Goal: Information Seeking & Learning: Learn about a topic

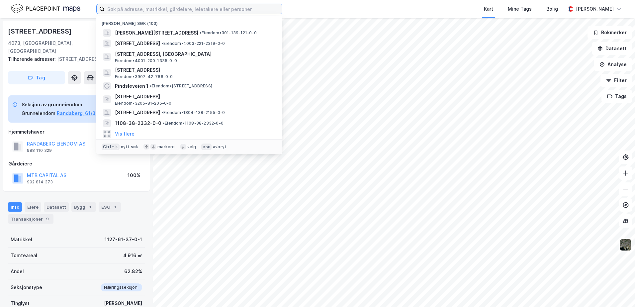
click at [224, 5] on input at bounding box center [193, 9] width 177 height 10
paste input "[STREET_ADDRESS]"
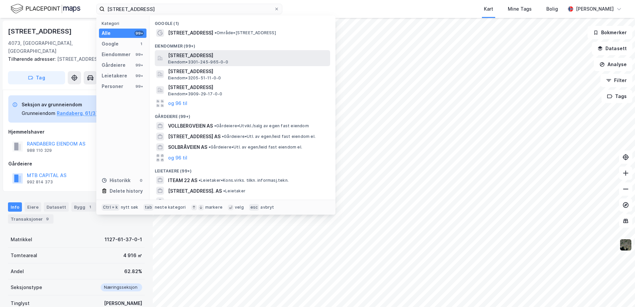
click at [201, 56] on span "[STREET_ADDRESS]" at bounding box center [247, 55] width 159 height 8
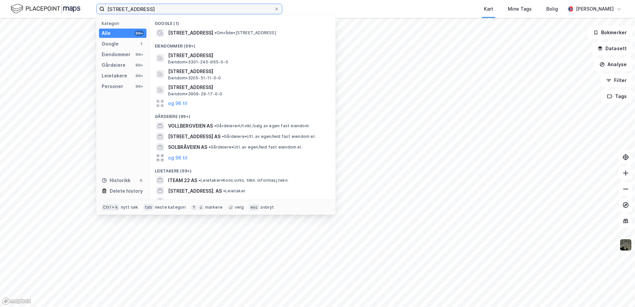
click at [192, 9] on input "[STREET_ADDRESS]" at bounding box center [189, 9] width 169 height 10
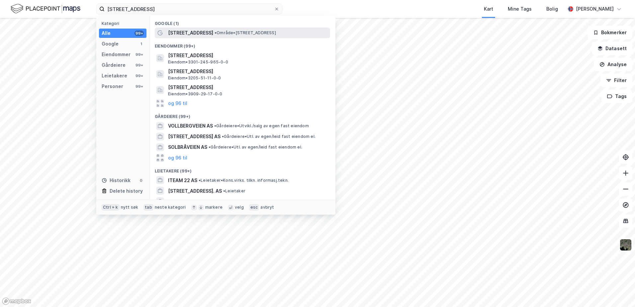
click at [192, 32] on span "[STREET_ADDRESS]" at bounding box center [190, 33] width 45 height 8
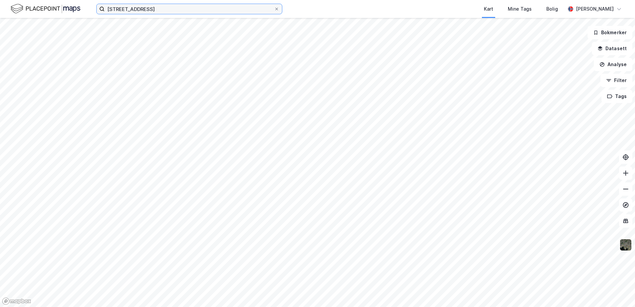
click at [195, 7] on input "[STREET_ADDRESS]" at bounding box center [189, 9] width 169 height 10
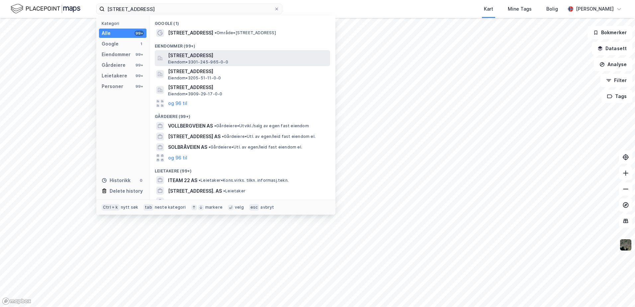
click at [186, 57] on span "[STREET_ADDRESS]" at bounding box center [247, 55] width 159 height 8
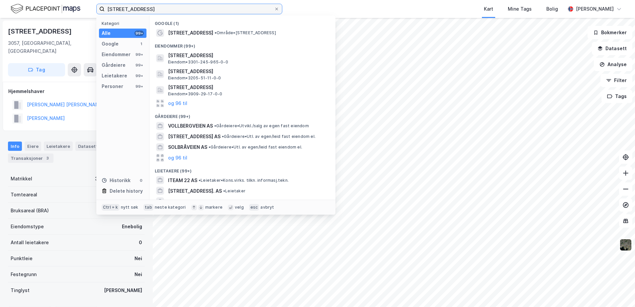
drag, startPoint x: 176, startPoint y: 11, endPoint x: 66, endPoint y: 11, distance: 109.5
click at [66, 11] on div "[STREET_ADDRESS] drammen Kategori Alle 99+ Google 1 Eiendommer 99+ Gårdeiere 99…" at bounding box center [317, 9] width 635 height 18
paste input "3301-245/1472"
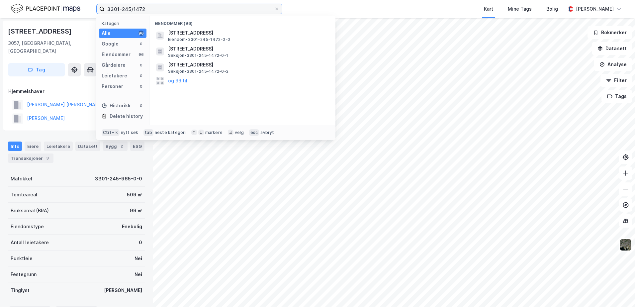
type input "3301-245/1472"
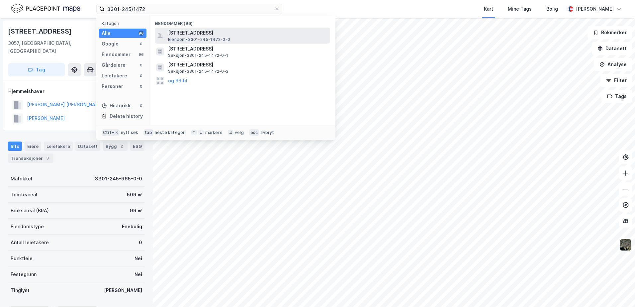
click at [184, 38] on span "Eiendom • 3301-245-1472-0-0" at bounding box center [199, 39] width 62 height 5
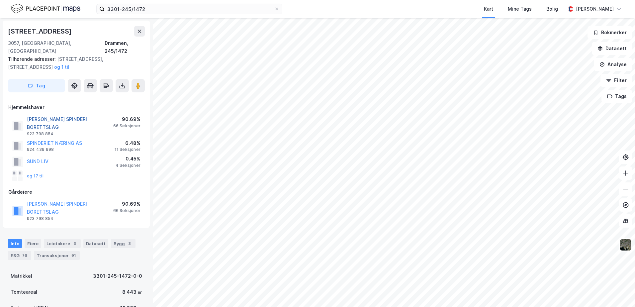
click at [0, 0] on button "[PERSON_NAME] SPINDERI BORETTSLAG" at bounding box center [0, 0] width 0 height 0
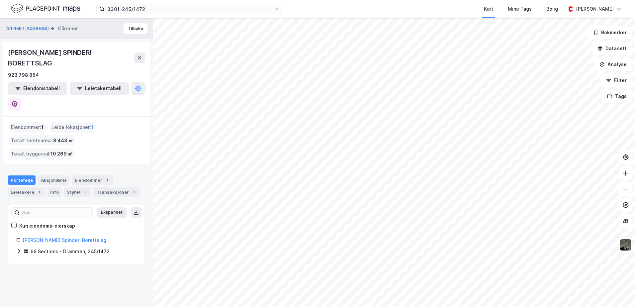
click at [34, 247] on div "66 Sections - Drammen, 245/1472" at bounding box center [70, 251] width 79 height 8
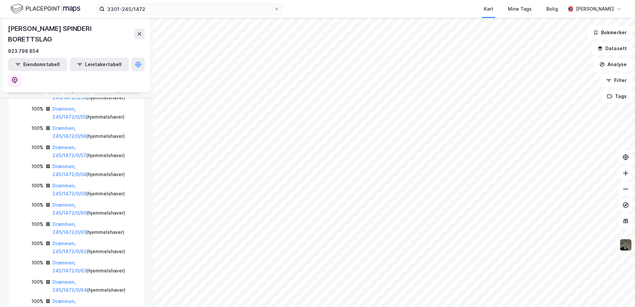
scroll to position [1193, 0]
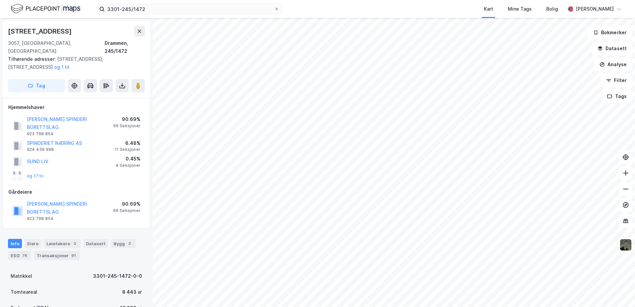
scroll to position [1, 0]
click at [598, 48] on button "Datasett" at bounding box center [612, 48] width 40 height 13
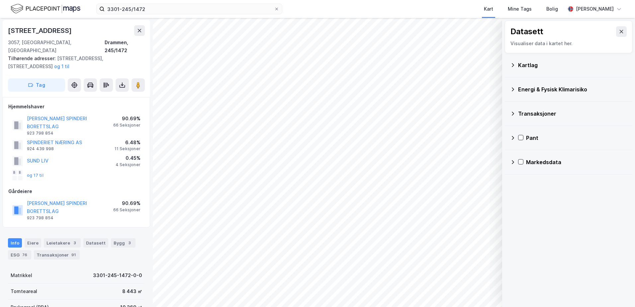
click at [515, 87] on icon at bounding box center [512, 89] width 5 height 5
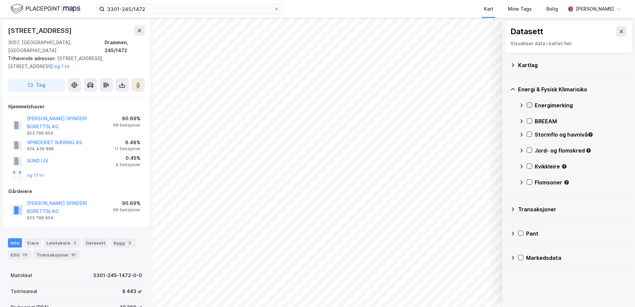
click at [530, 105] on icon at bounding box center [529, 105] width 4 height 2
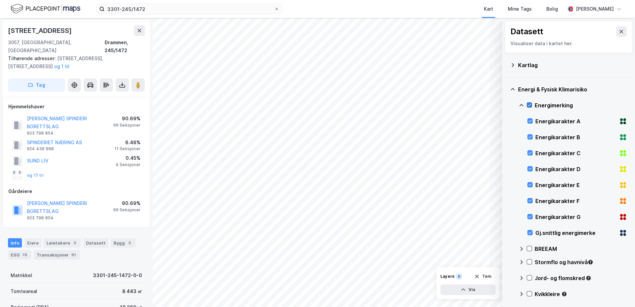
click at [530, 104] on icon at bounding box center [529, 105] width 4 height 2
click at [529, 104] on icon at bounding box center [529, 105] width 5 height 5
click at [512, 87] on icon at bounding box center [512, 89] width 5 height 5
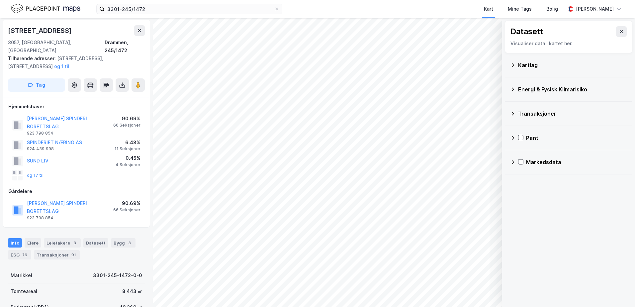
click at [511, 114] on icon at bounding box center [512, 113] width 5 height 5
click at [515, 114] on div "Transaksjoner" at bounding box center [568, 114] width 117 height 16
click at [513, 62] on icon at bounding box center [512, 64] width 5 height 5
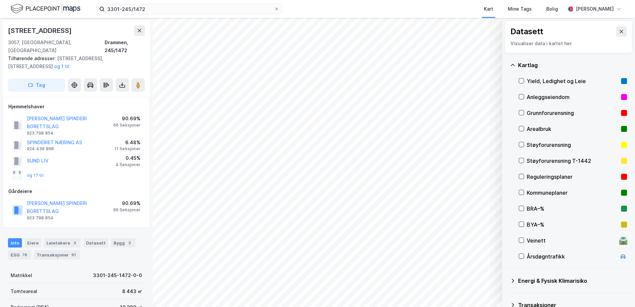
click at [515, 64] on div "Kartlag" at bounding box center [568, 65] width 117 height 16
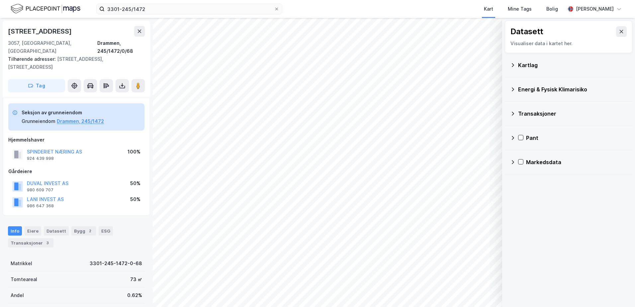
scroll to position [1, 0]
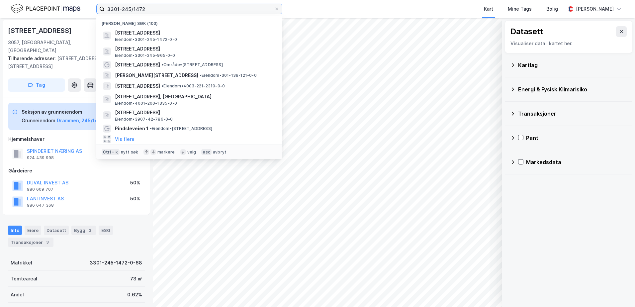
click at [169, 8] on input "3301-245/1472" at bounding box center [189, 9] width 169 height 10
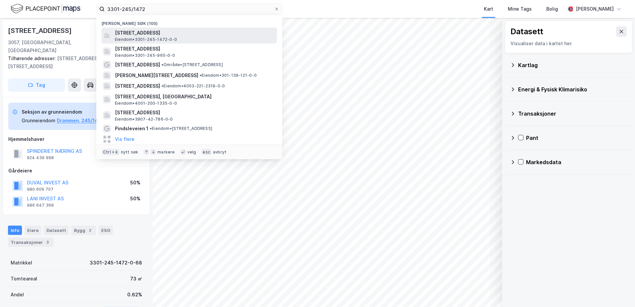
click at [168, 35] on span "[STREET_ADDRESS]" at bounding box center [194, 33] width 159 height 8
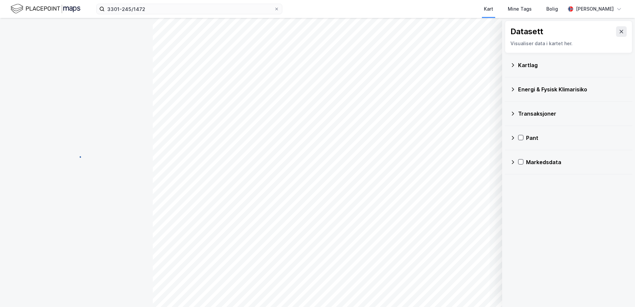
scroll to position [1, 0]
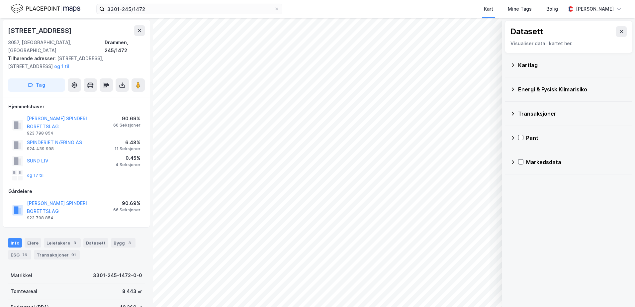
click at [512, 87] on icon at bounding box center [512, 89] width 5 height 5
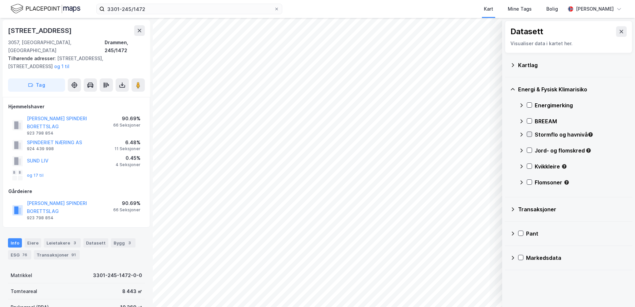
click at [530, 133] on icon at bounding box center [529, 134] width 5 height 5
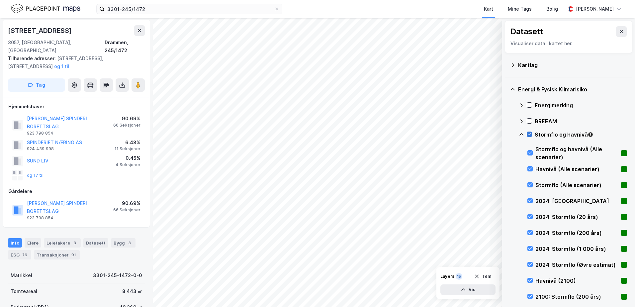
click at [530, 133] on icon at bounding box center [529, 134] width 5 height 5
click at [522, 133] on icon at bounding box center [520, 134] width 5 height 5
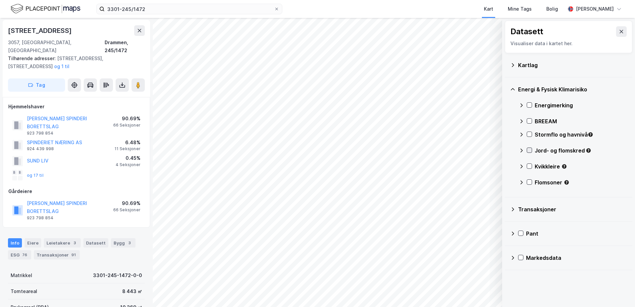
click at [528, 149] on icon at bounding box center [529, 150] width 5 height 5
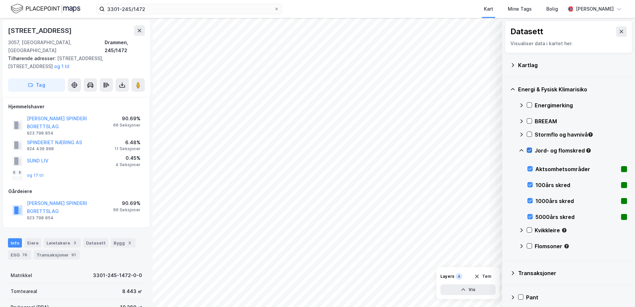
click at [528, 149] on icon at bounding box center [529, 150] width 5 height 5
click at [521, 149] on icon at bounding box center [521, 150] width 4 height 2
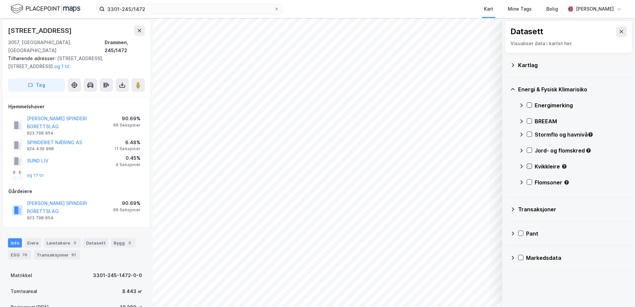
click at [527, 165] on icon at bounding box center [529, 166] width 5 height 5
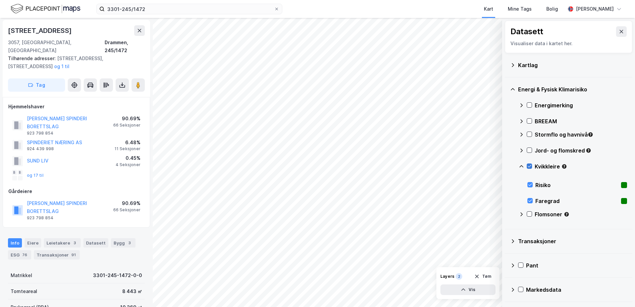
click at [529, 165] on icon at bounding box center [529, 166] width 5 height 5
click at [521, 165] on icon at bounding box center [521, 166] width 4 height 2
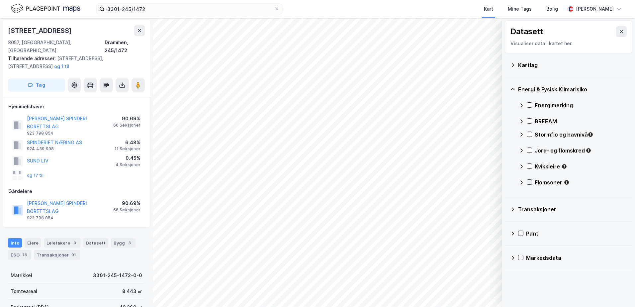
click at [527, 182] on icon at bounding box center [529, 182] width 5 height 5
